Goal: Information Seeking & Learning: Learn about a topic

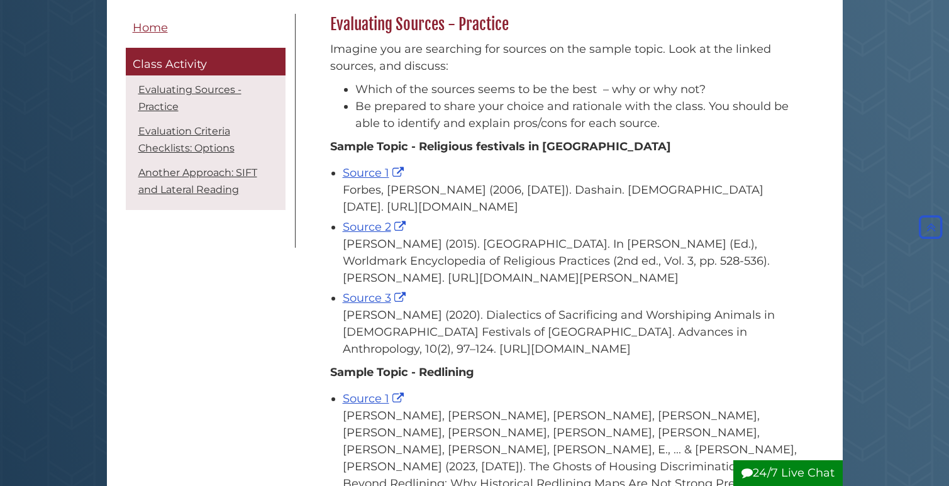
scroll to position [202, 0]
click at [377, 172] on link "Source 1" at bounding box center [375, 174] width 64 height 14
click at [369, 234] on link "Source 2" at bounding box center [376, 228] width 66 height 14
click at [363, 306] on link "Source 3" at bounding box center [376, 299] width 66 height 14
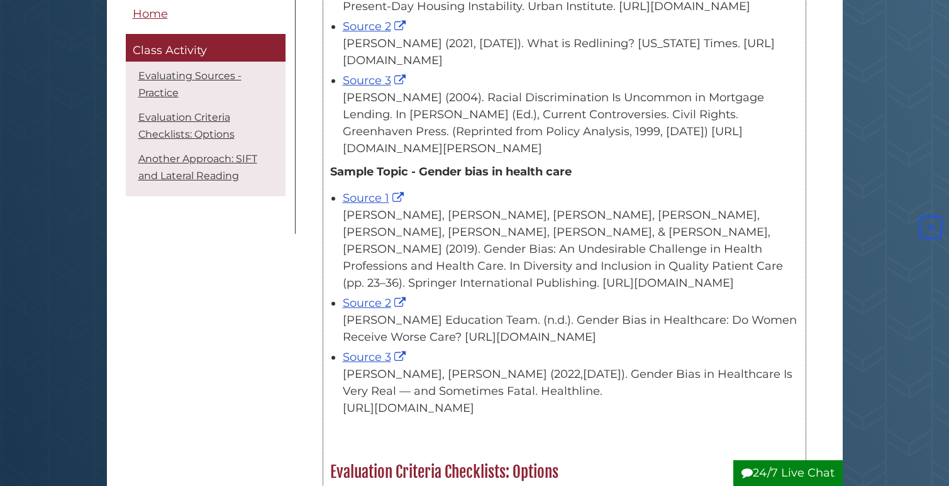
scroll to position [747, 0]
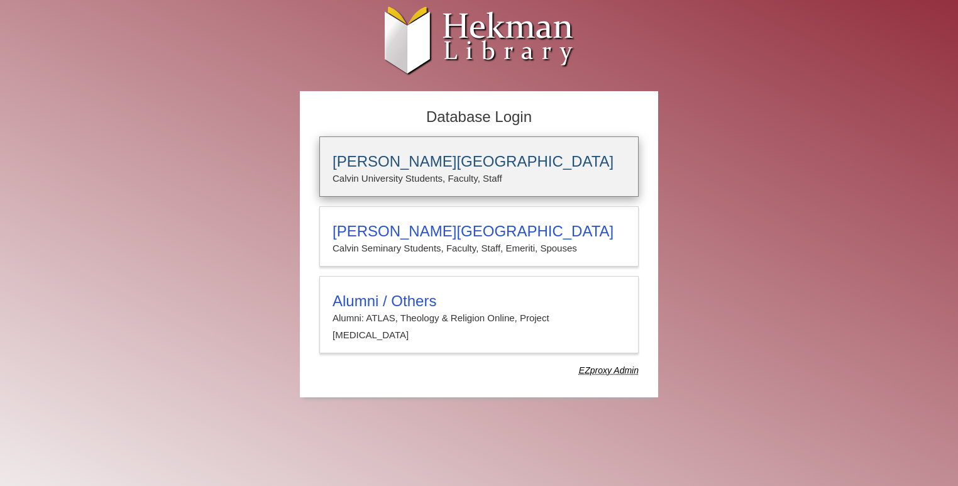
click at [438, 173] on p "Calvin University Students, Faculty, Staff" at bounding box center [479, 178] width 293 height 16
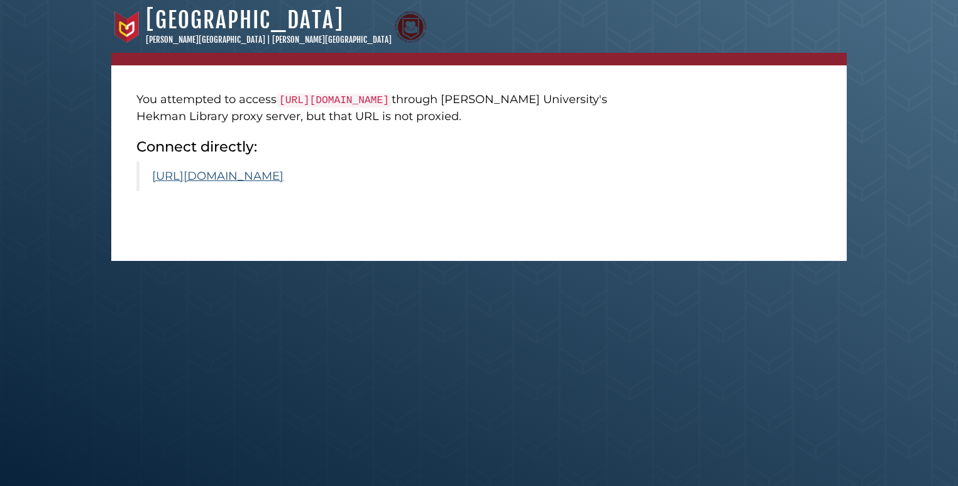
click at [284, 183] on link "[URL][DOMAIN_NAME]" at bounding box center [217, 176] width 131 height 14
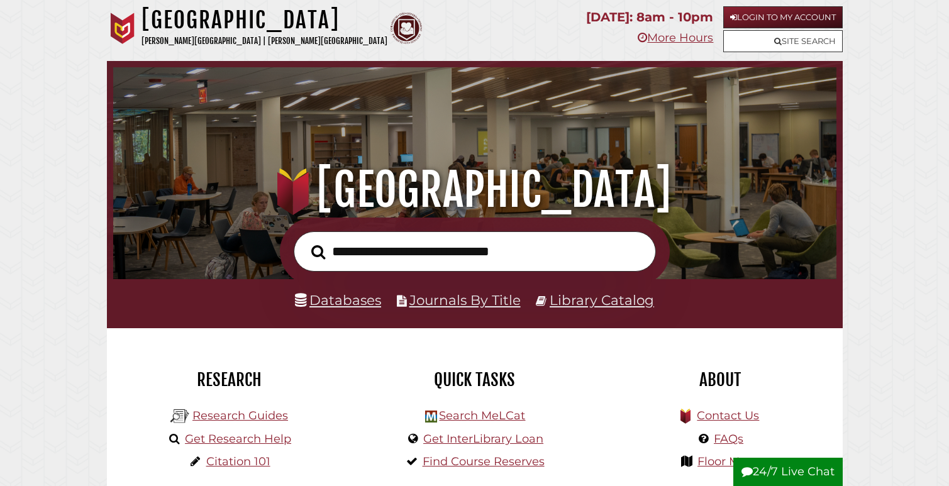
scroll to position [239, 717]
click at [773, 19] on link "Login to My Account" at bounding box center [782, 17] width 119 height 22
